Goal: Task Accomplishment & Management: Use online tool/utility

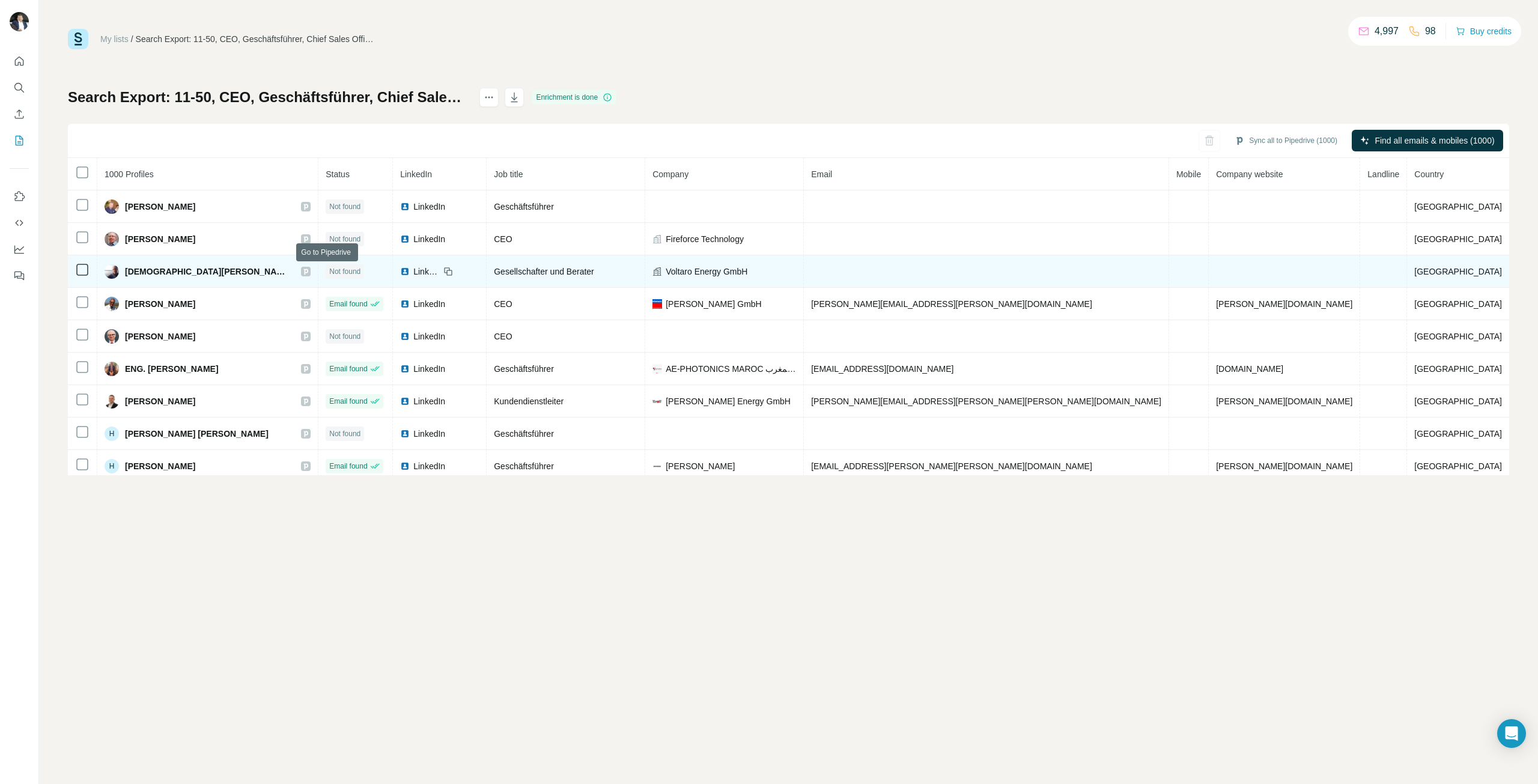
click at [308, 271] on icon at bounding box center [306, 271] width 4 height 6
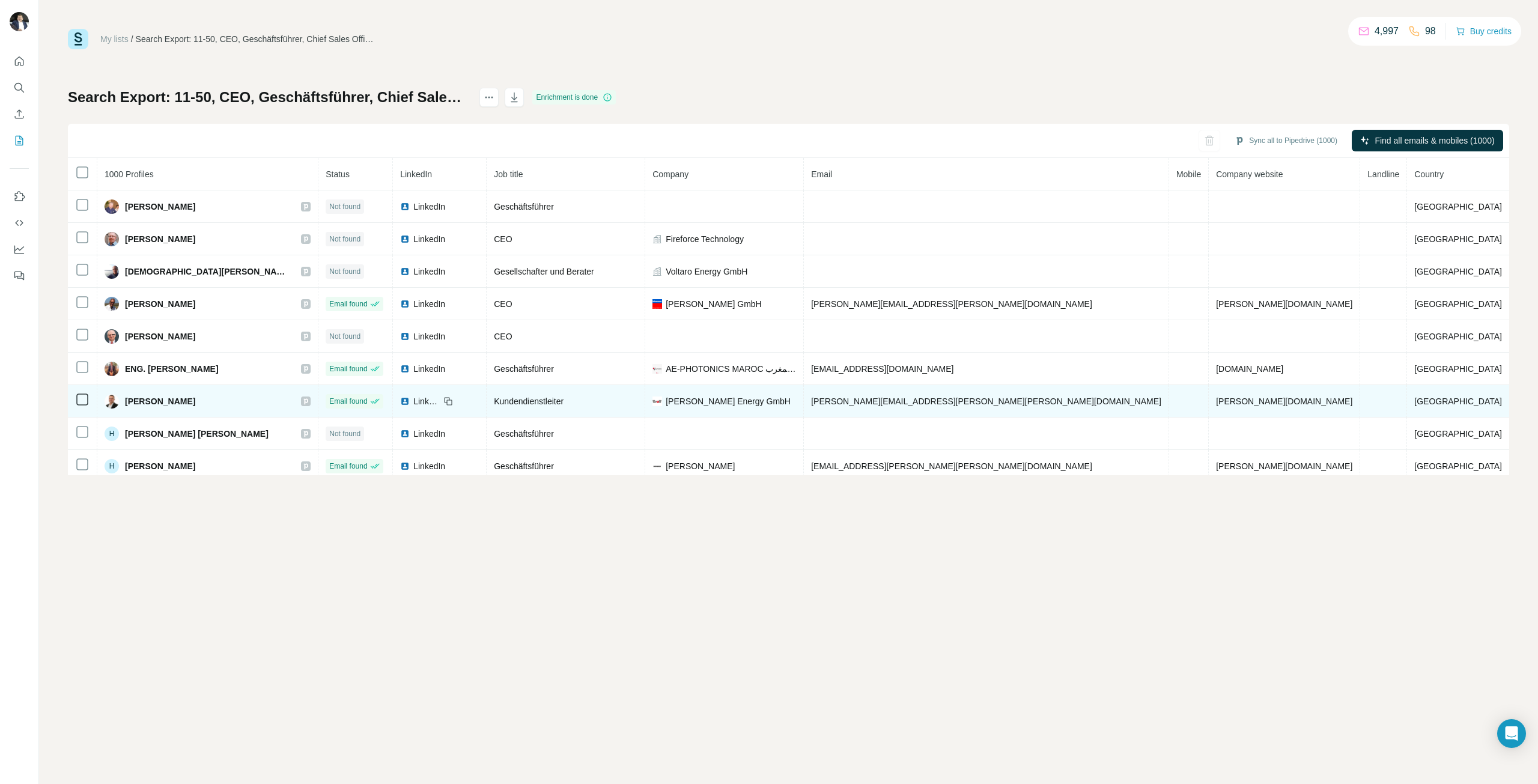
click at [308, 403] on icon at bounding box center [306, 401] width 4 height 6
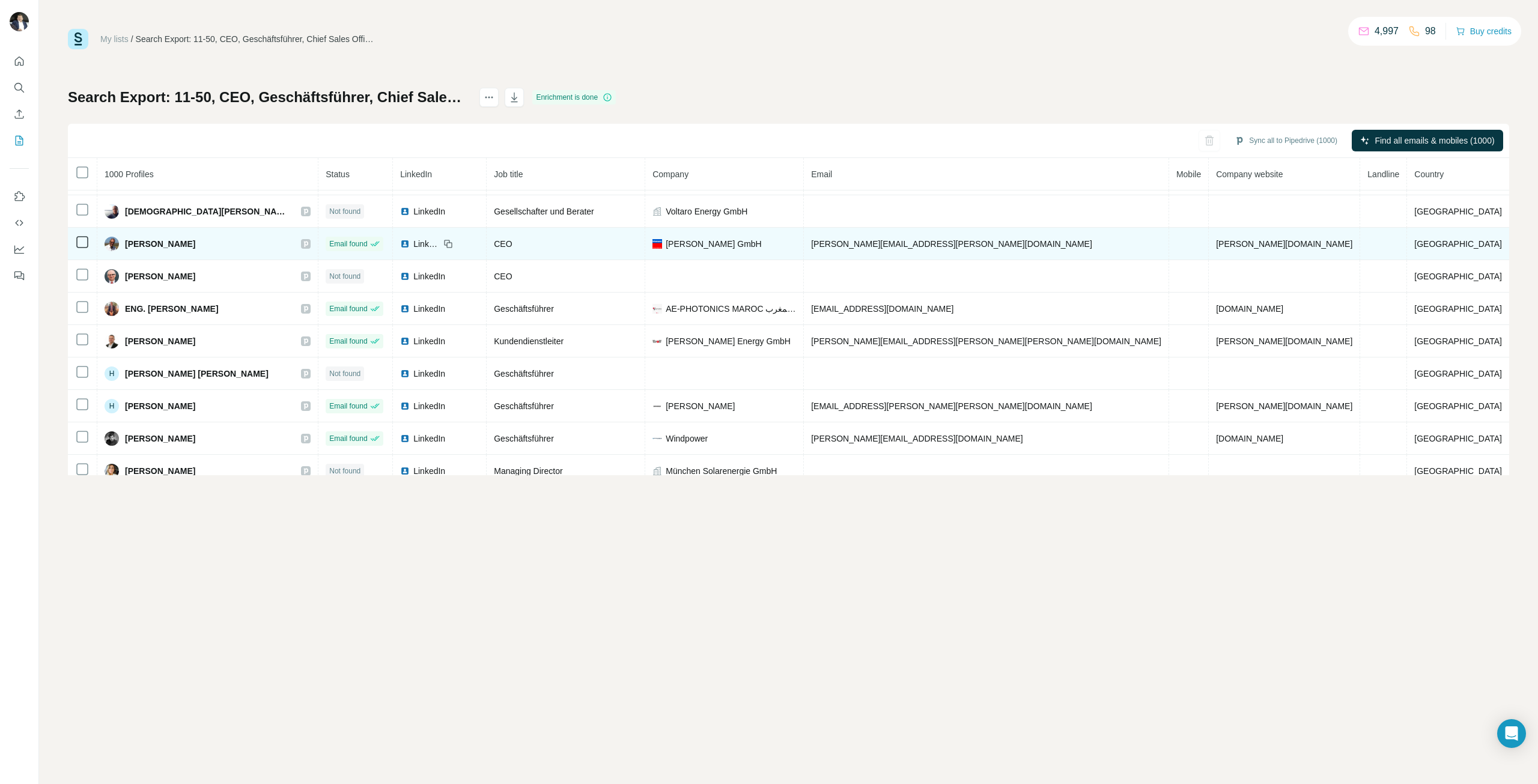
scroll to position [120, 0]
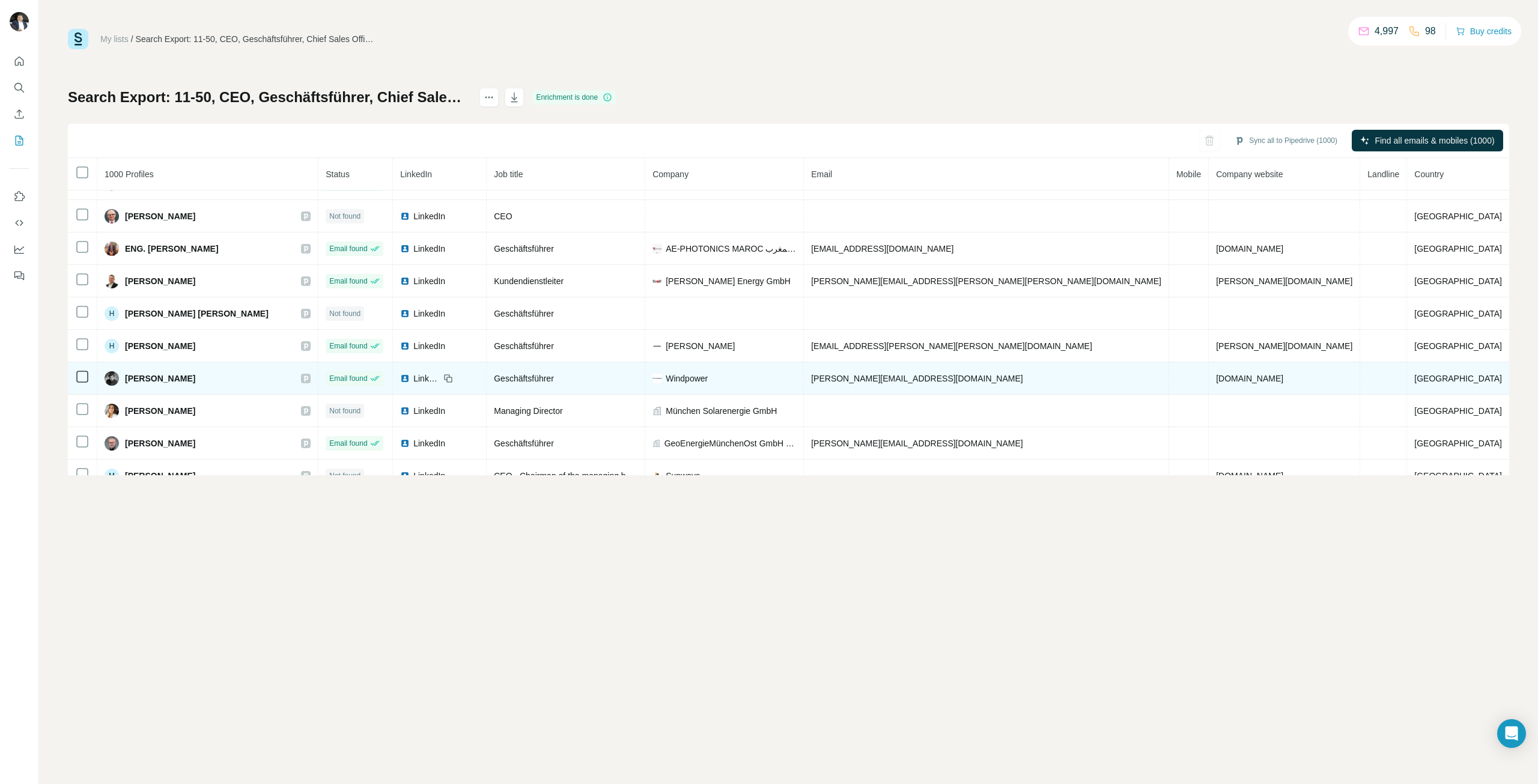
click at [308, 379] on icon at bounding box center [306, 379] width 4 height 6
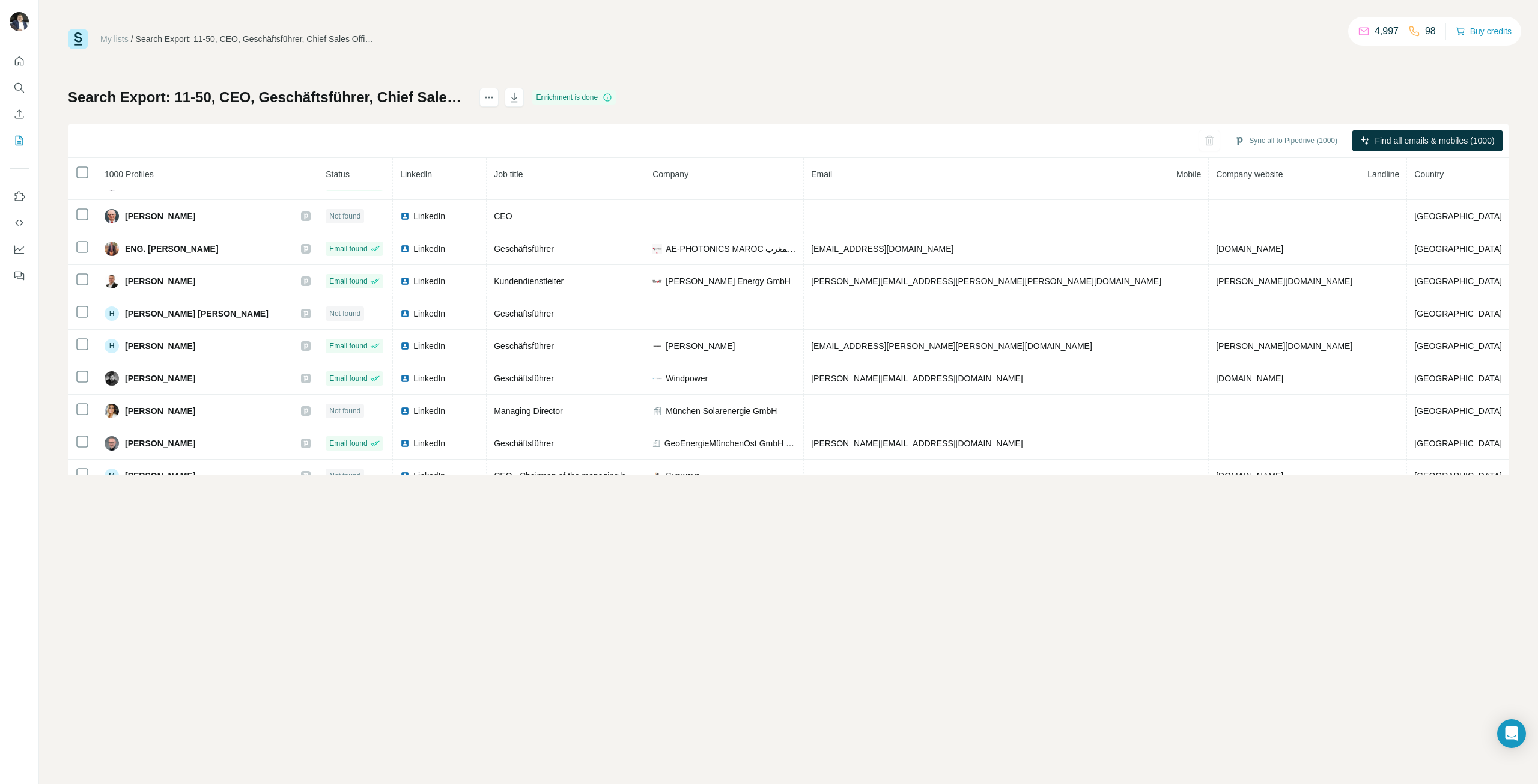
click at [1176, 172] on span "Mobile" at bounding box center [1188, 174] width 25 height 10
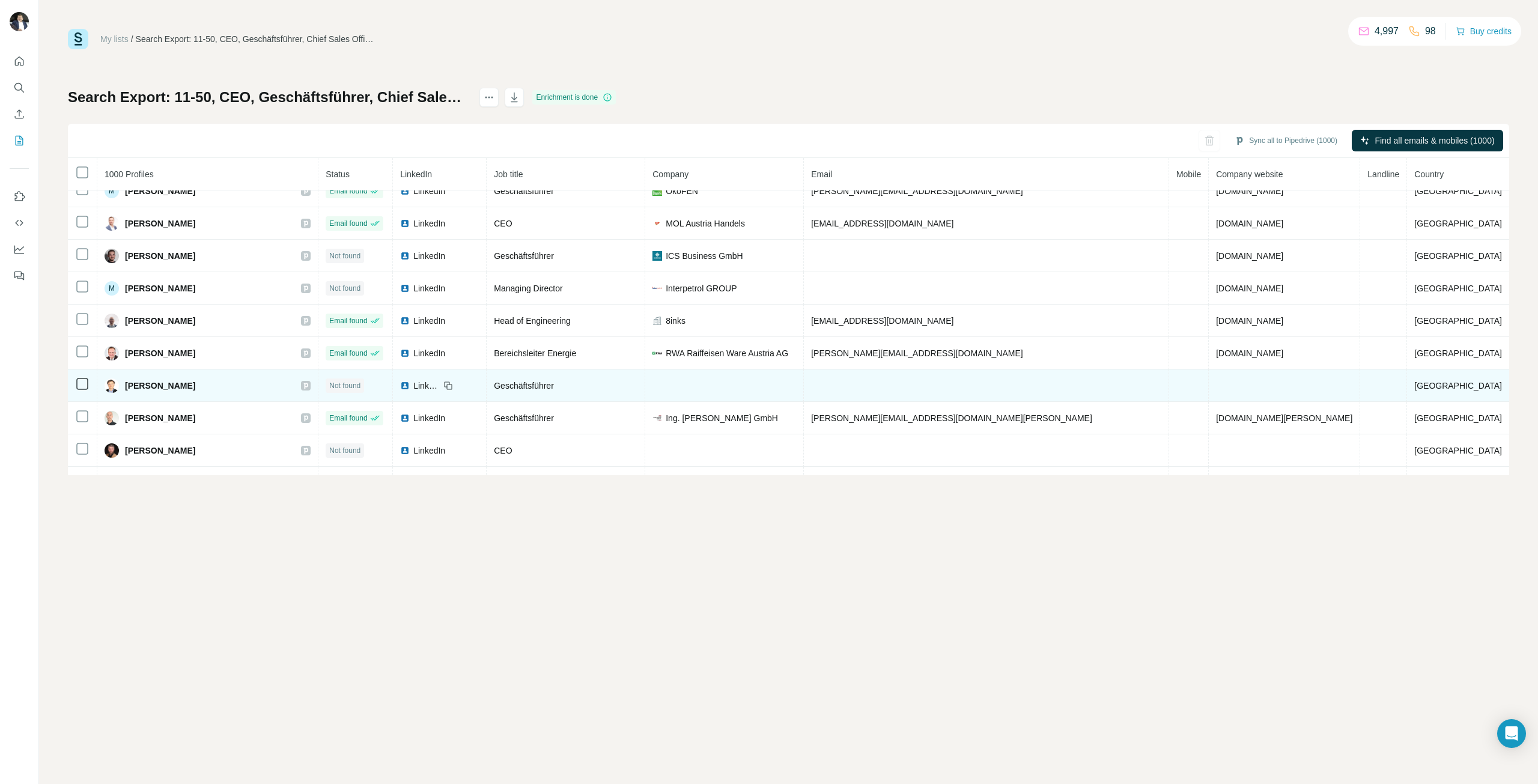
scroll to position [1337, 0]
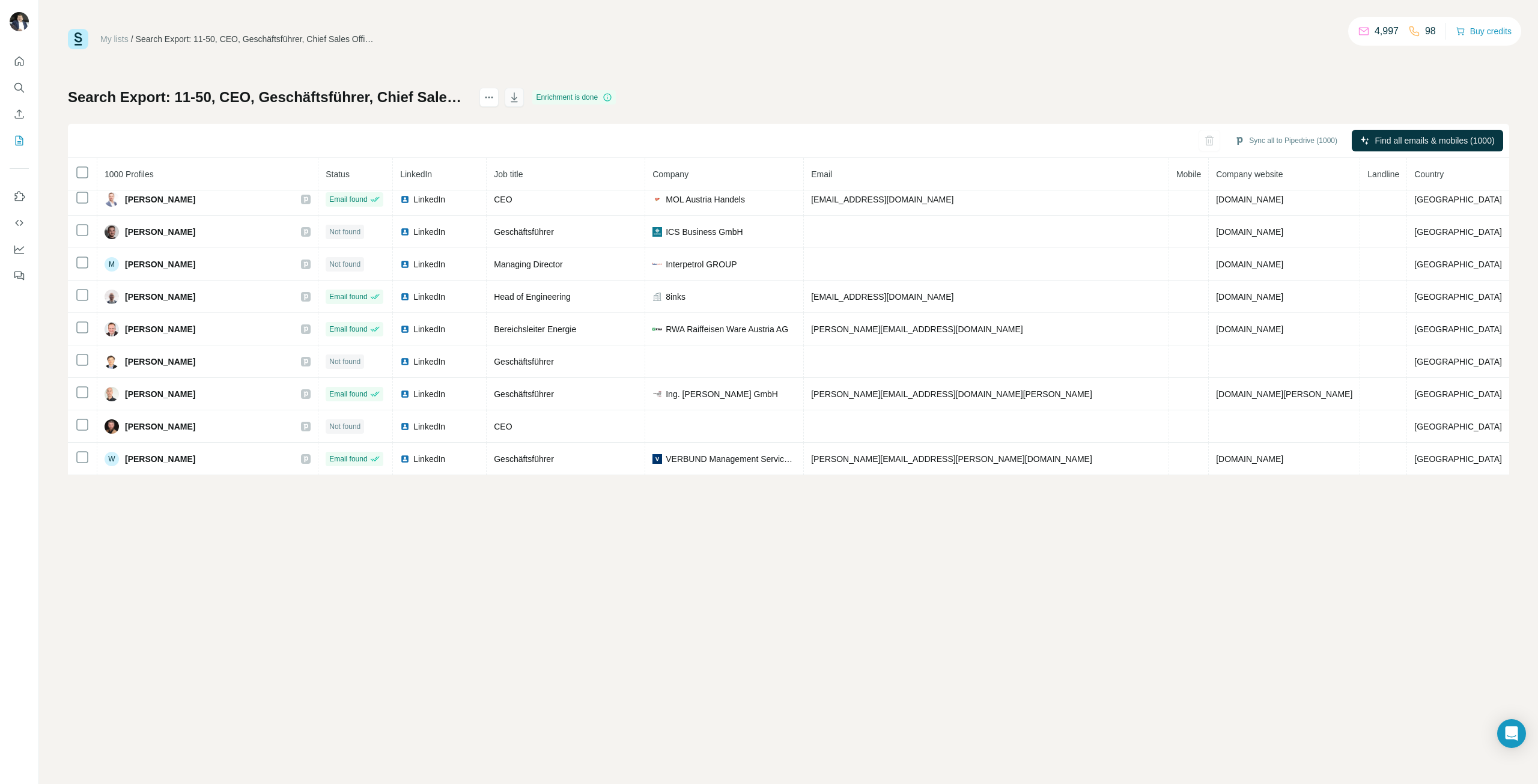
click at [520, 100] on icon "button" at bounding box center [514, 97] width 12 height 12
click at [470, 577] on div "My lists / Search Export: 11-50, CEO, Geschäftsführer, Chief Sales Officer, Lei…" at bounding box center [788, 392] width 1499 height 784
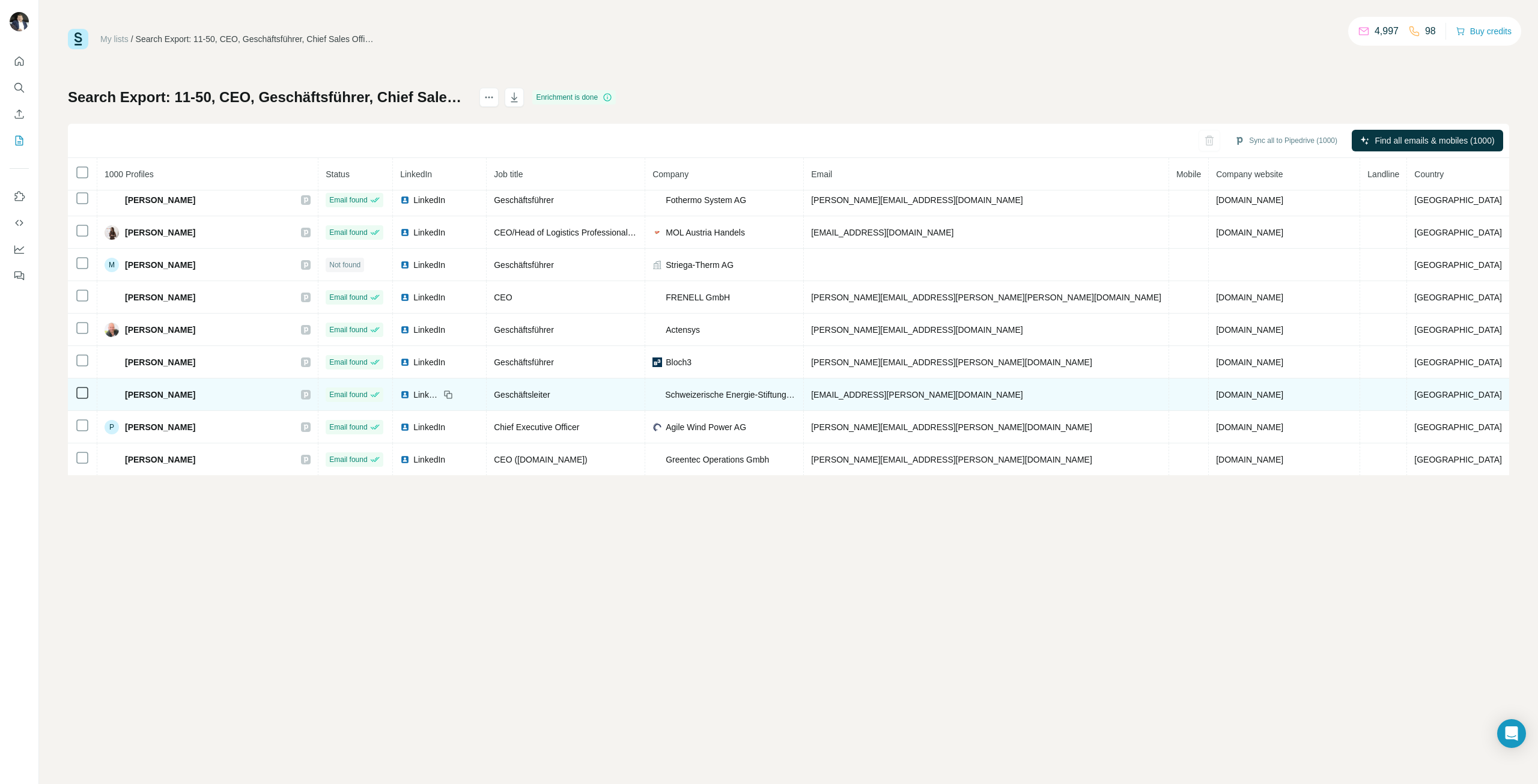
scroll to position [1985, 0]
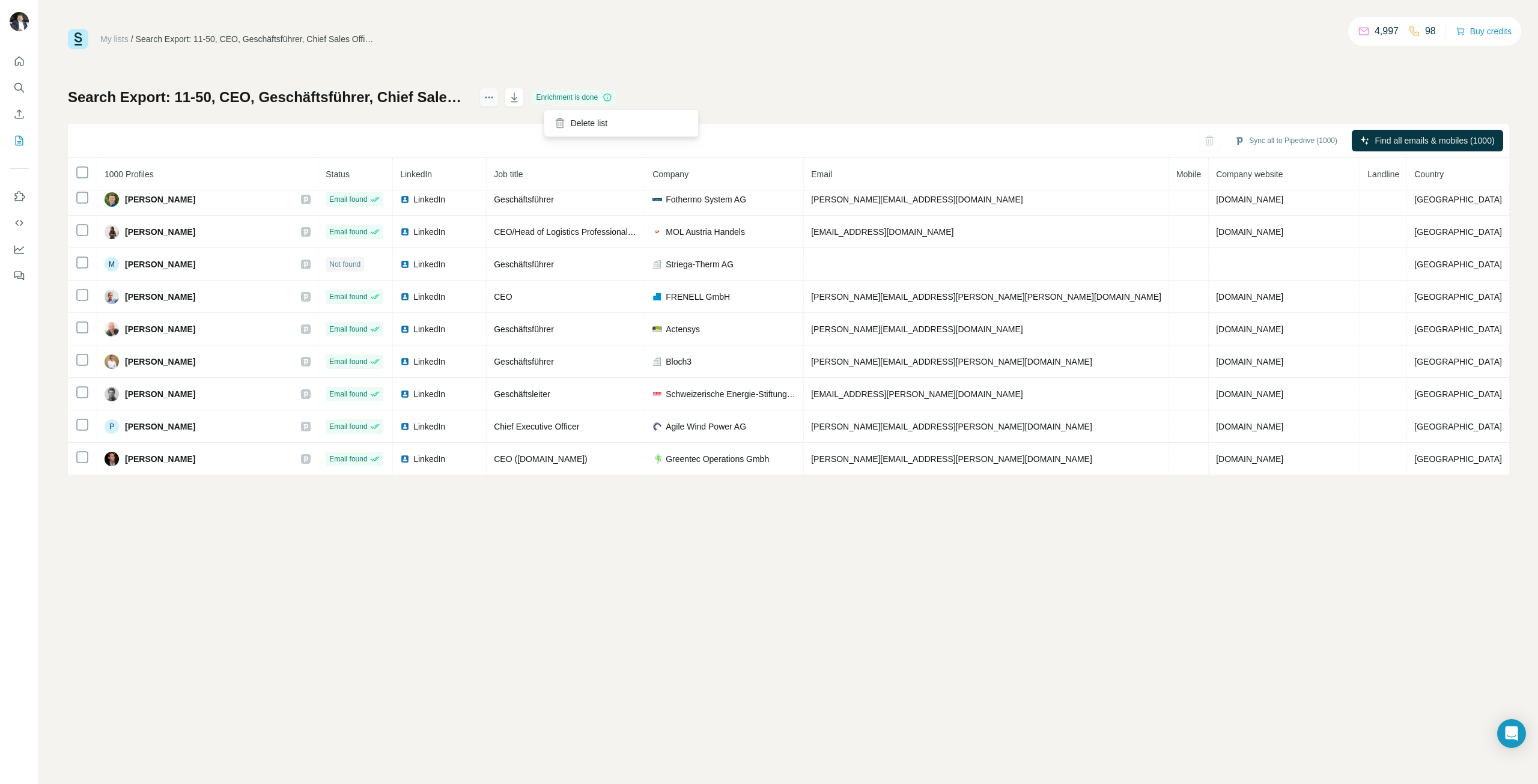
click at [495, 101] on icon "actions" at bounding box center [489, 97] width 12 height 12
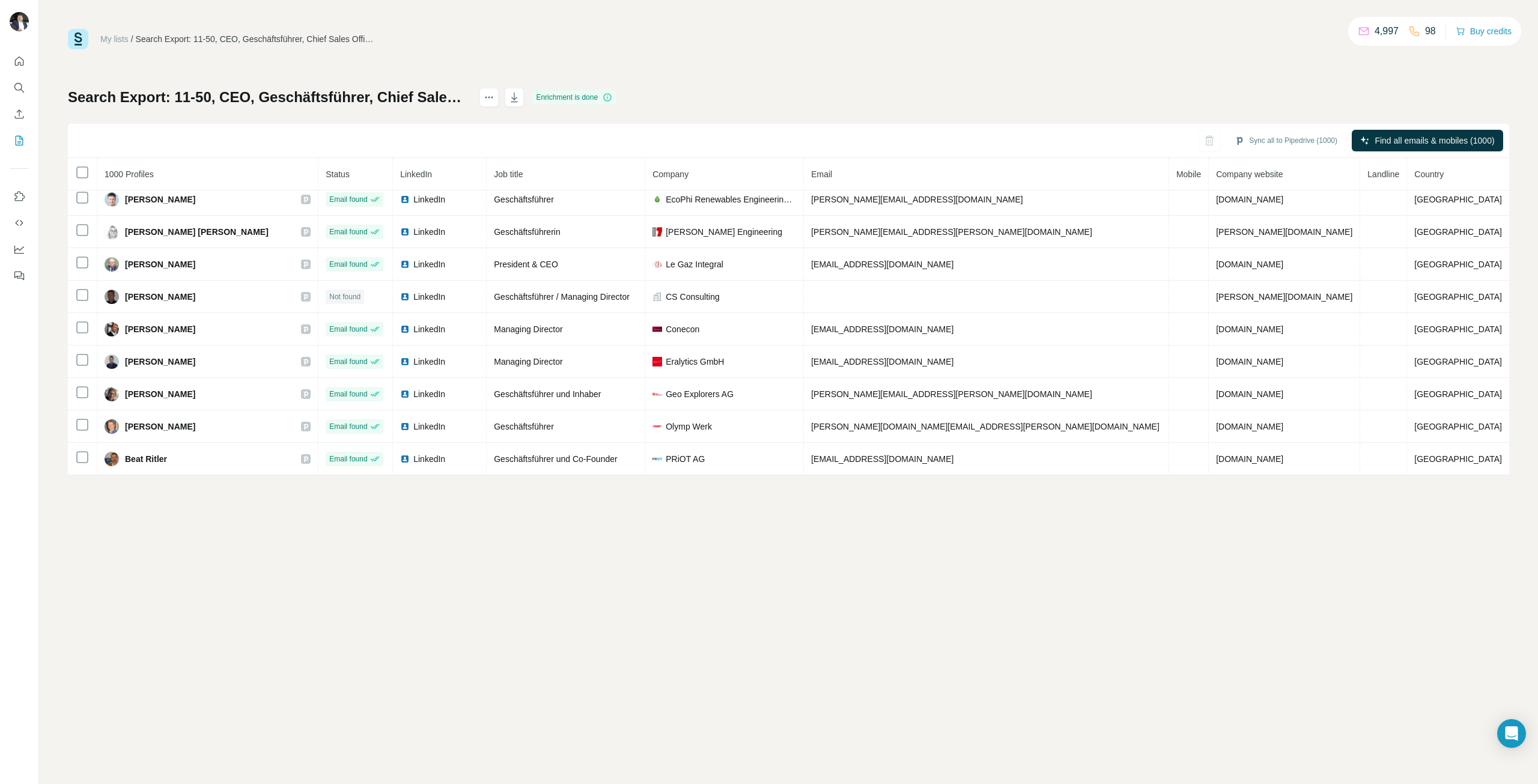
scroll to position [2430, 0]
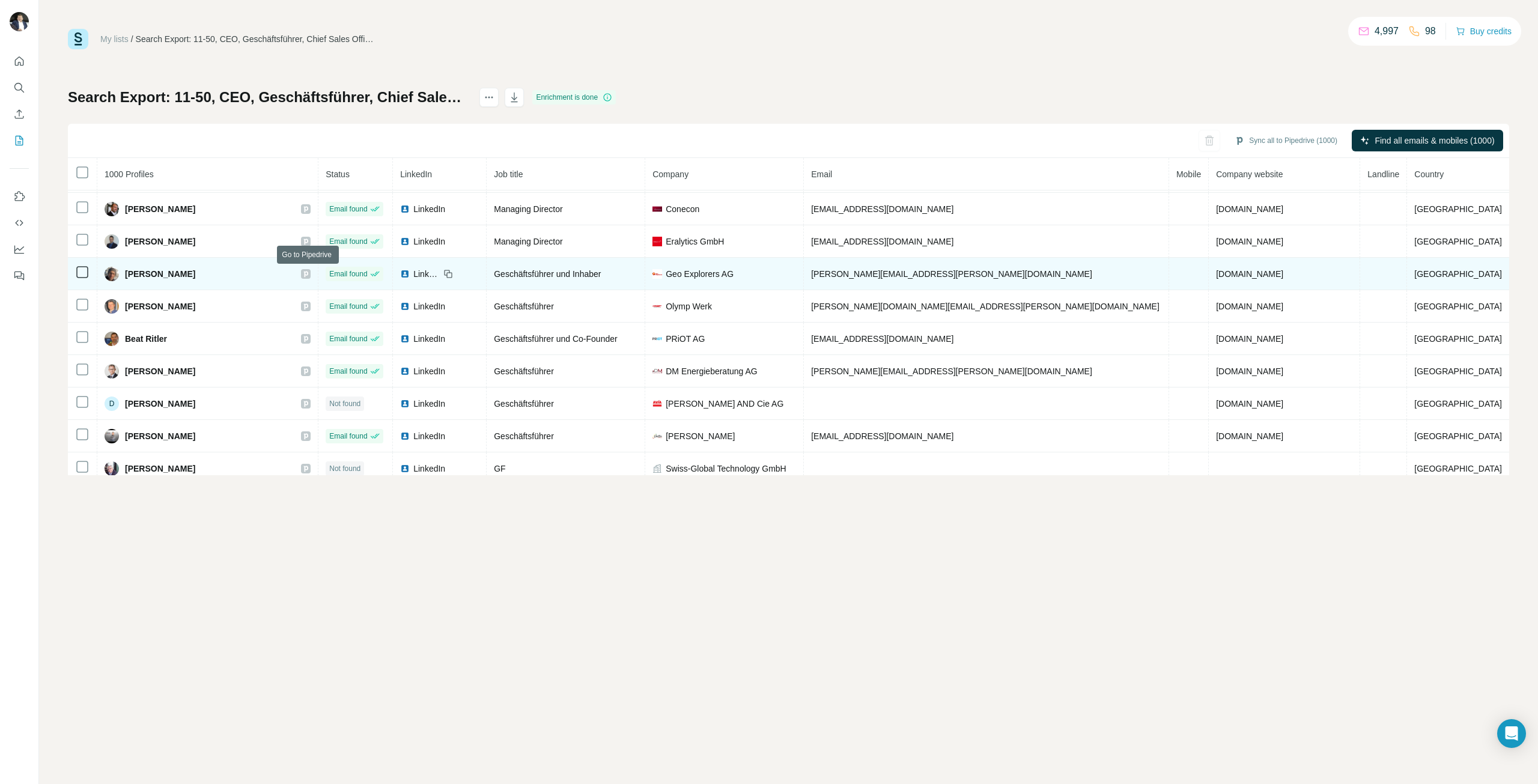
click at [310, 274] on icon at bounding box center [306, 274] width 7 height 10
